Goal: Use online tool/utility: Utilize a website feature to perform a specific function

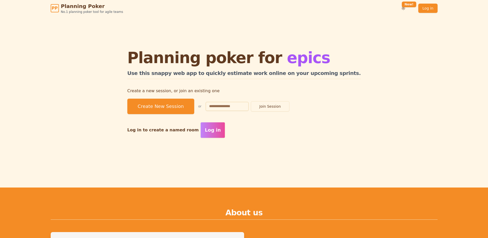
click at [78, 118] on div "Planning poker for epics Use this snappy web app to quickly estimate work onlin…" at bounding box center [244, 93] width 395 height 154
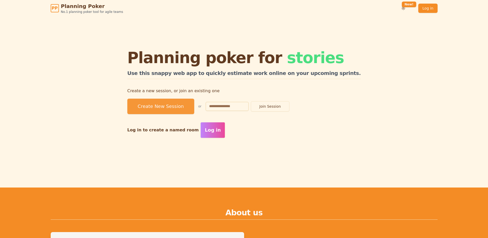
click at [178, 108] on button "Create New Session" at bounding box center [160, 105] width 67 height 15
click at [194, 104] on button "Create New Session" at bounding box center [160, 105] width 67 height 15
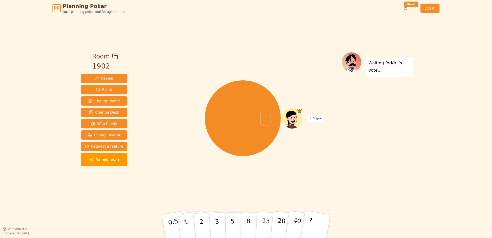
click at [114, 53] on icon at bounding box center [115, 56] width 6 height 6
drag, startPoint x: 199, startPoint y: 68, endPoint x: 199, endPoint y: 71, distance: 2.8
click at [199, 68] on div "Kiril (you)" at bounding box center [242, 118] width 197 height 114
click at [382, 149] on div "Waiting for Kiril 's vote..." at bounding box center [377, 122] width 72 height 141
click at [204, 60] on div at bounding box center [242, 56] width 197 height 9
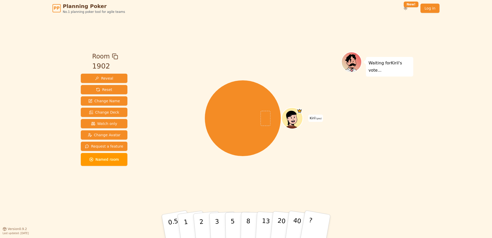
click at [293, 69] on div "Kiril (you)" at bounding box center [242, 118] width 197 height 114
click at [112, 55] on icon at bounding box center [115, 56] width 6 height 6
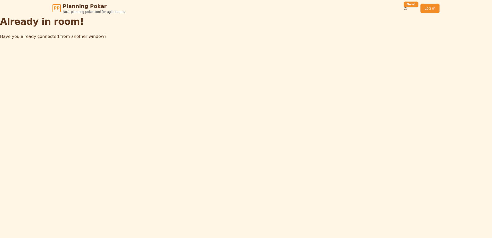
click at [72, 74] on div "PP Planning Poker No.1 planning poker tool for agile teams Toggle theme New! Lo…" at bounding box center [246, 119] width 492 height 238
